Goal: Task Accomplishment & Management: Manage account settings

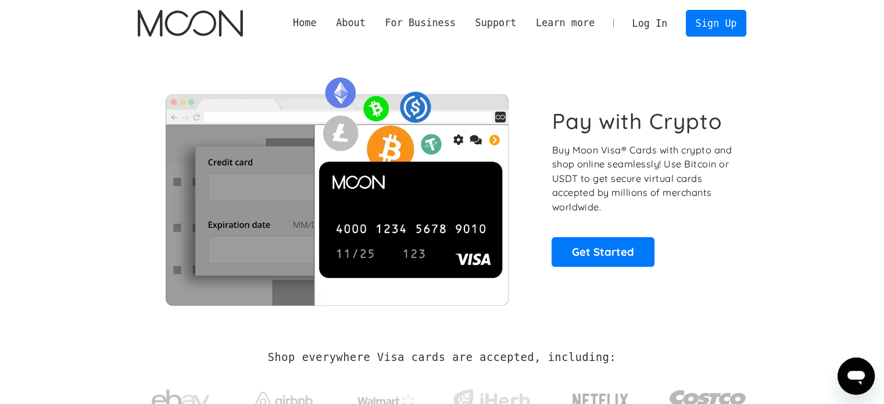
click at [654, 24] on link "Log In" at bounding box center [650, 23] width 55 height 26
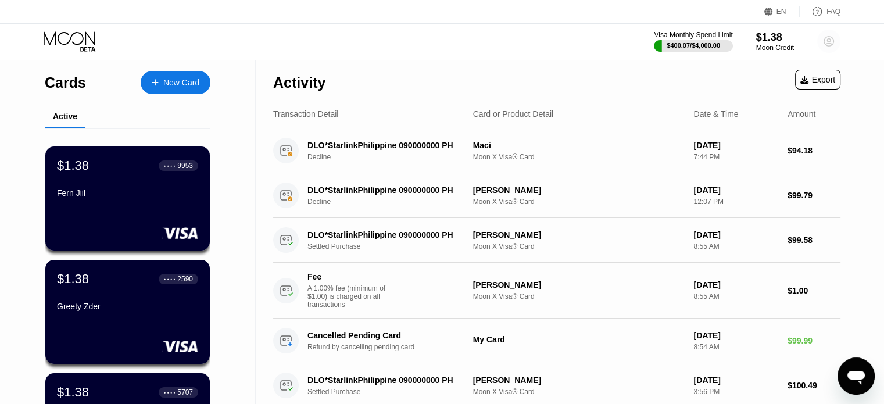
click at [826, 42] on circle at bounding box center [829, 41] width 23 height 23
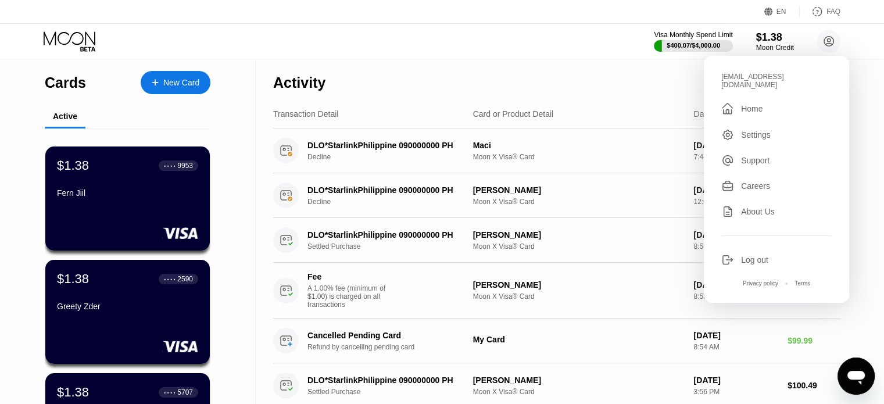
click at [563, 46] on div "Visa Monthly Spend Limit $400.07 / $4,000.00 $1.38 Moon Credit ekmt9824@erkarmo…" at bounding box center [442, 41] width 884 height 35
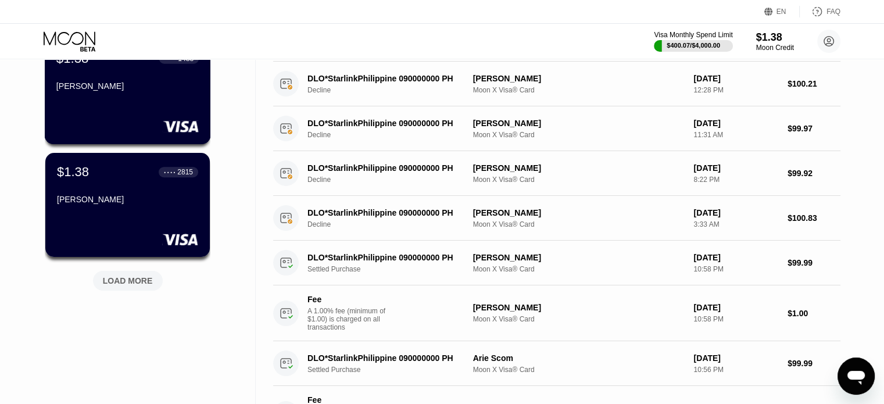
scroll to position [465, 0]
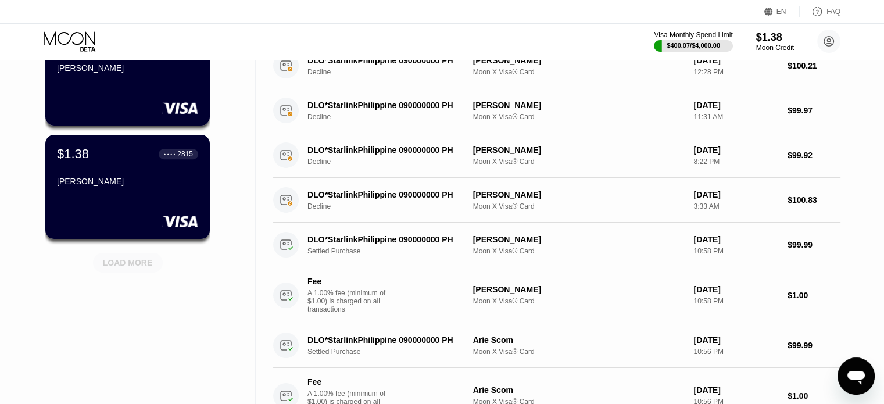
click at [138, 270] on div "LOAD MORE" at bounding box center [128, 263] width 70 height 20
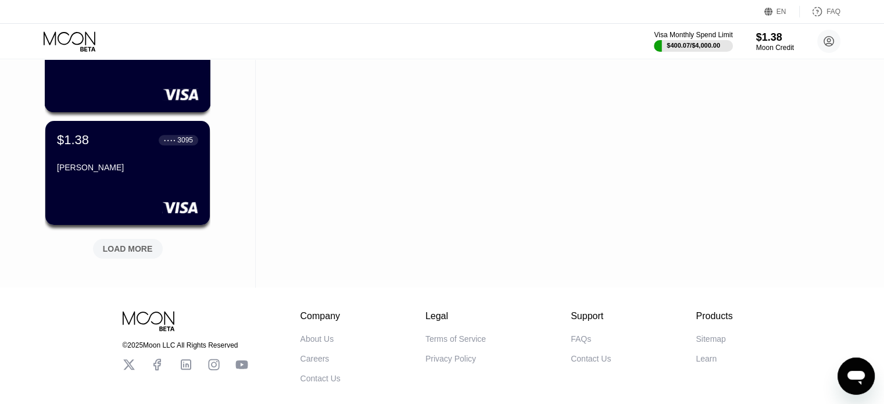
scroll to position [1047, 0]
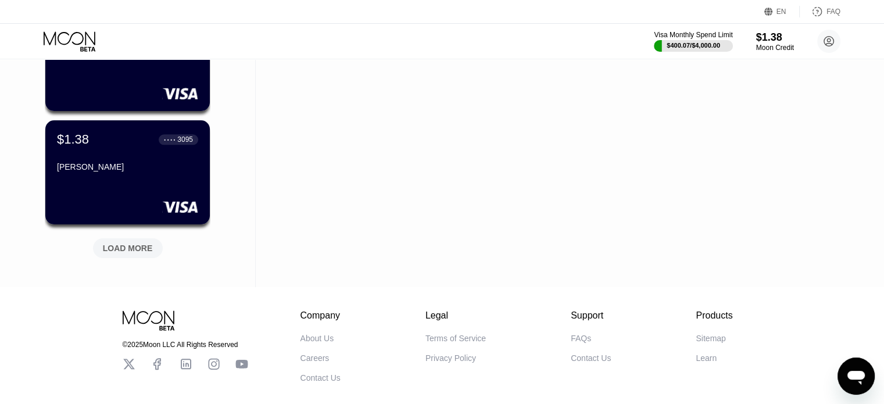
click at [140, 246] on div "LOAD MORE" at bounding box center [128, 248] width 50 height 10
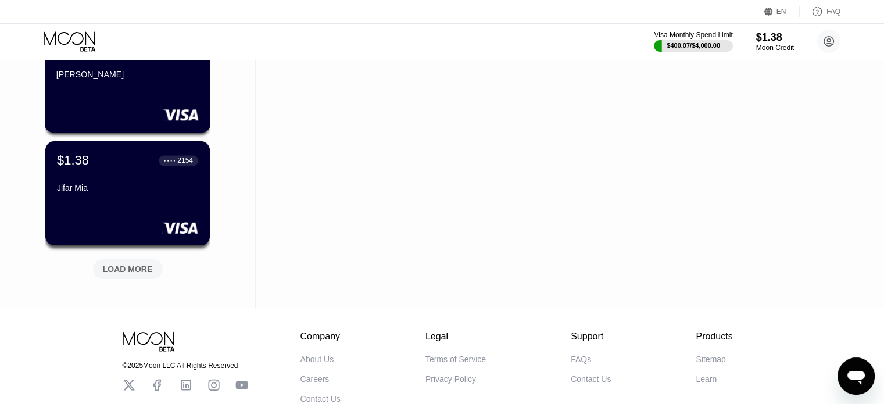
scroll to position [1628, 0]
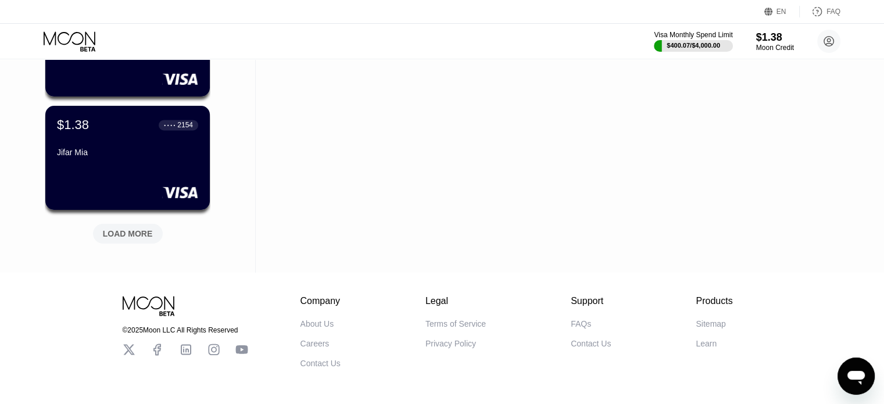
click at [142, 238] on div "LOAD MORE" at bounding box center [128, 234] width 50 height 10
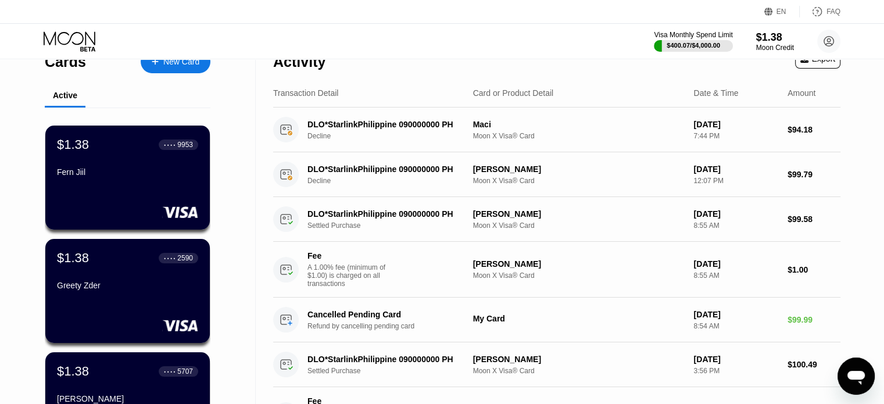
scroll to position [0, 0]
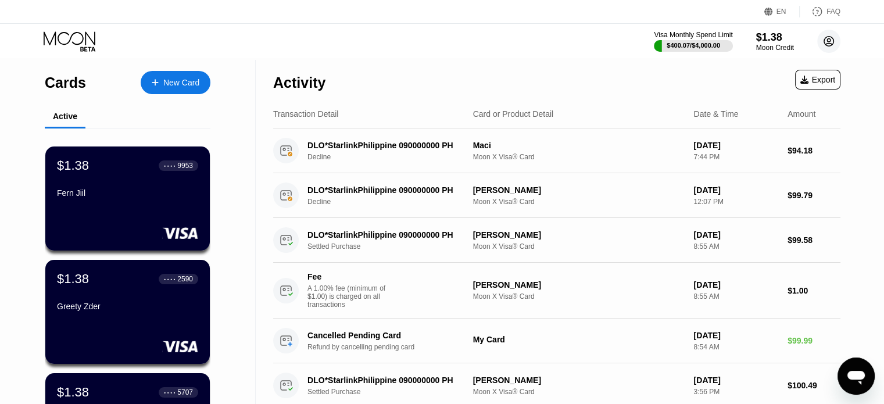
click at [827, 48] on circle at bounding box center [829, 41] width 23 height 23
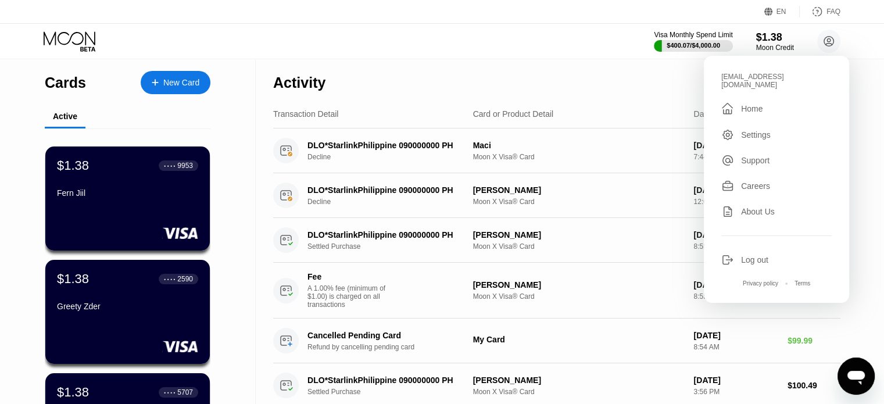
click at [586, 50] on div "Visa Monthly Spend Limit $400.07 / $4,000.00 $1.38 Moon Credit ekmt9824@erkarmo…" at bounding box center [442, 41] width 884 height 35
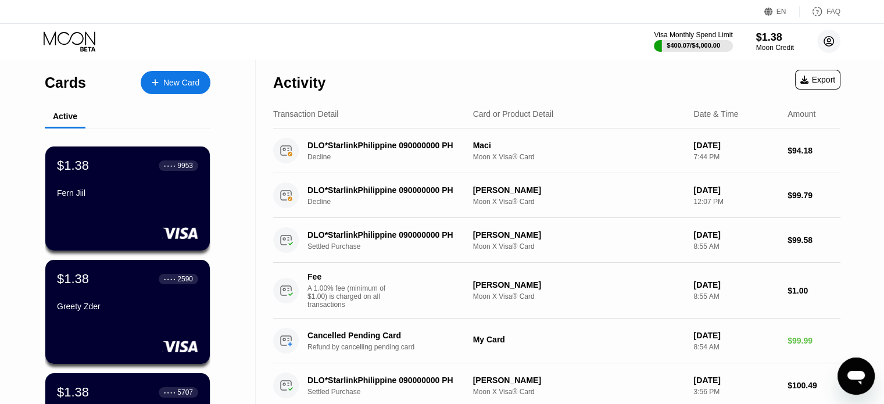
click at [821, 42] on circle at bounding box center [829, 41] width 23 height 23
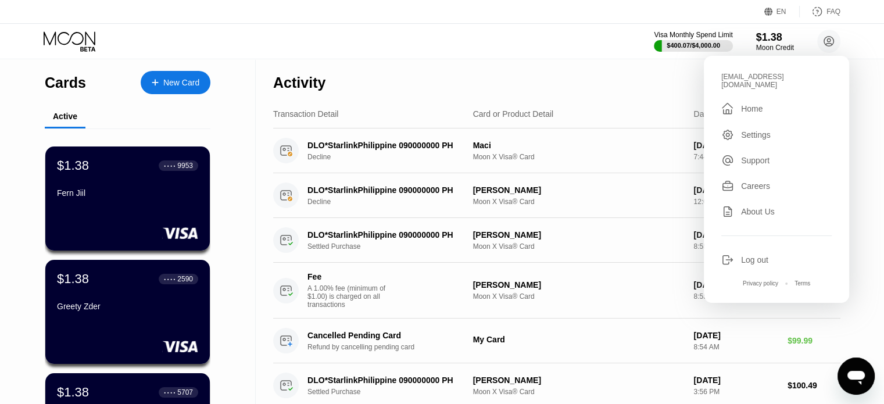
click at [563, 45] on div "Visa Monthly Spend Limit $400.07 / $4,000.00 $1.38 Moon Credit ekmt9824@erkarmo…" at bounding box center [442, 41] width 884 height 35
